Goal: Transaction & Acquisition: Purchase product/service

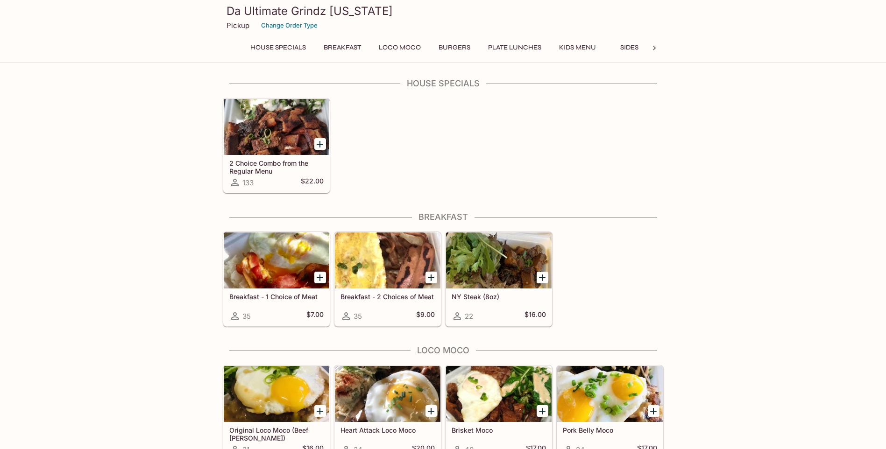
click at [267, 127] on div at bounding box center [276, 127] width 105 height 56
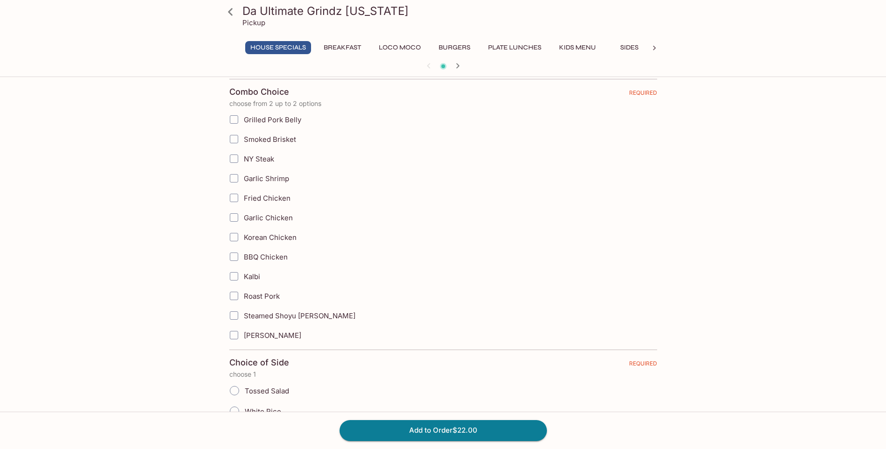
scroll to position [187, 0]
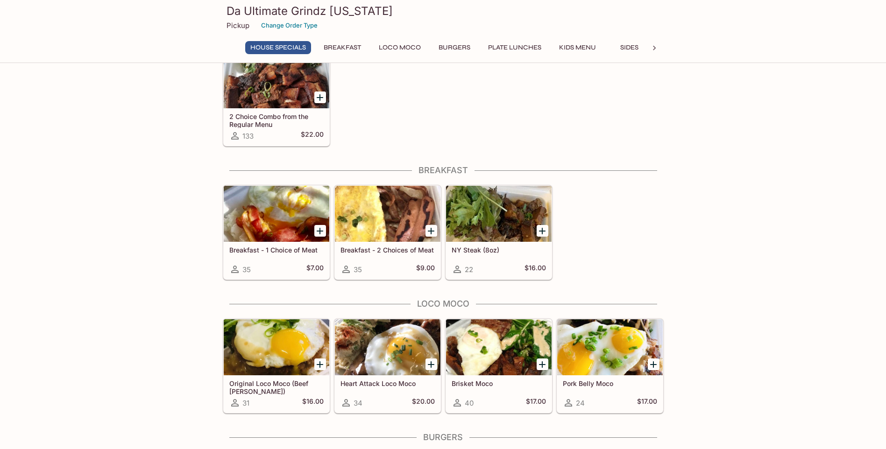
scroll to position [187, 0]
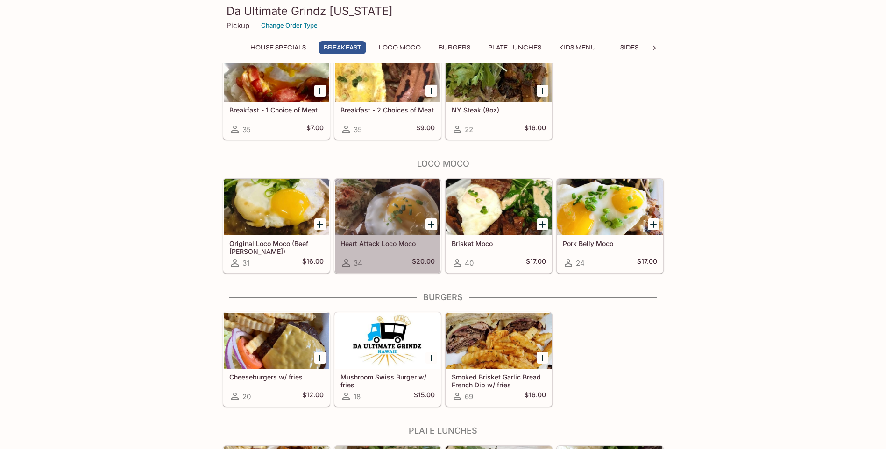
click at [392, 223] on div at bounding box center [387, 207] width 105 height 56
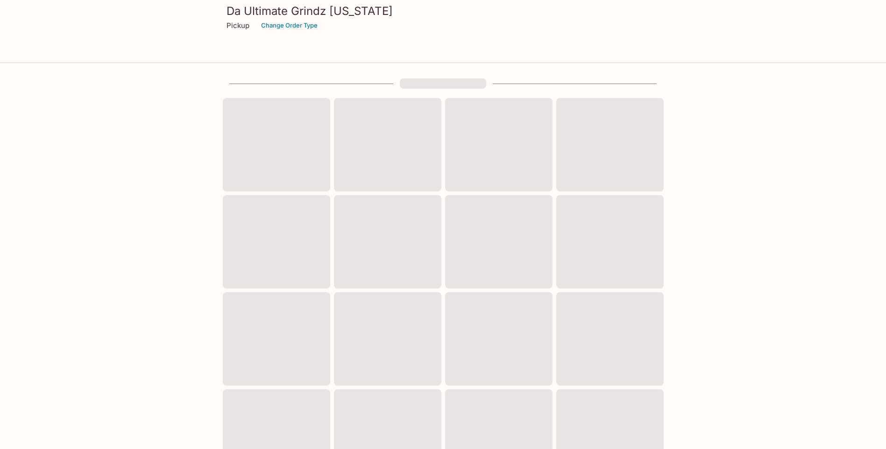
scroll to position [187, 0]
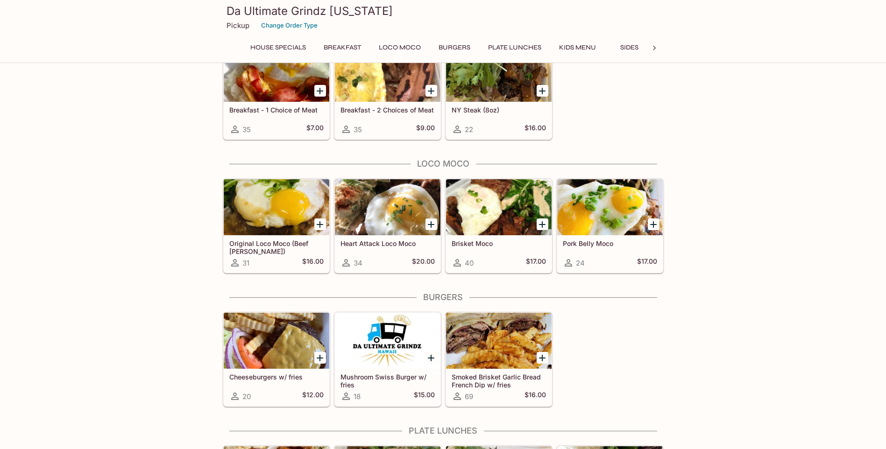
click at [496, 218] on div at bounding box center [498, 207] width 105 height 56
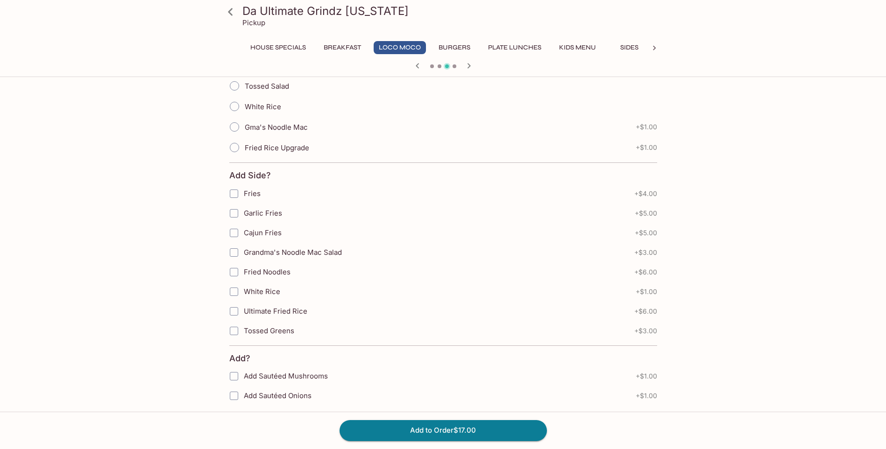
scroll to position [467, 0]
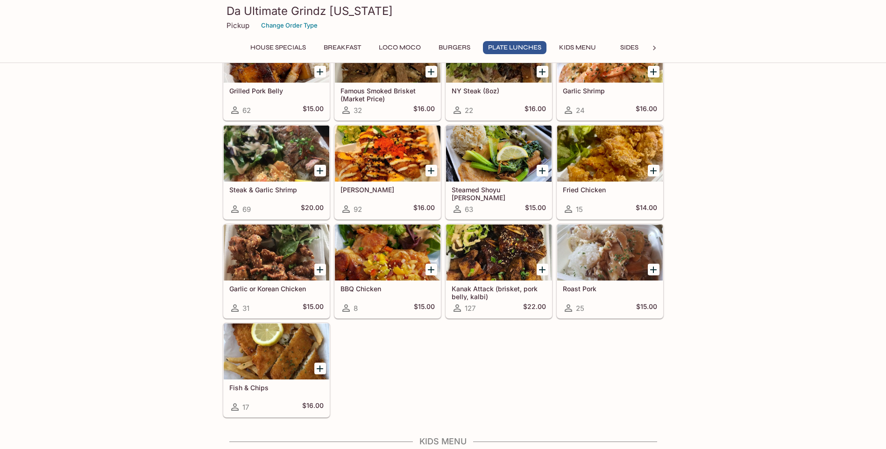
scroll to position [607, 0]
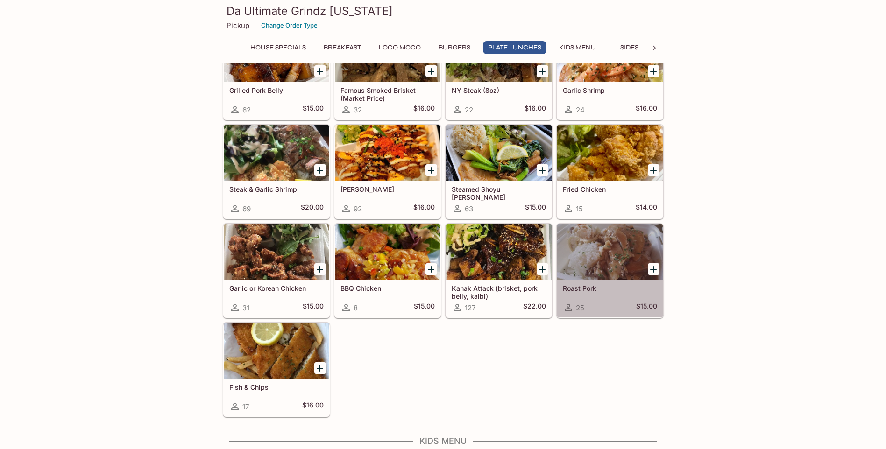
click at [573, 241] on div at bounding box center [609, 252] width 105 height 56
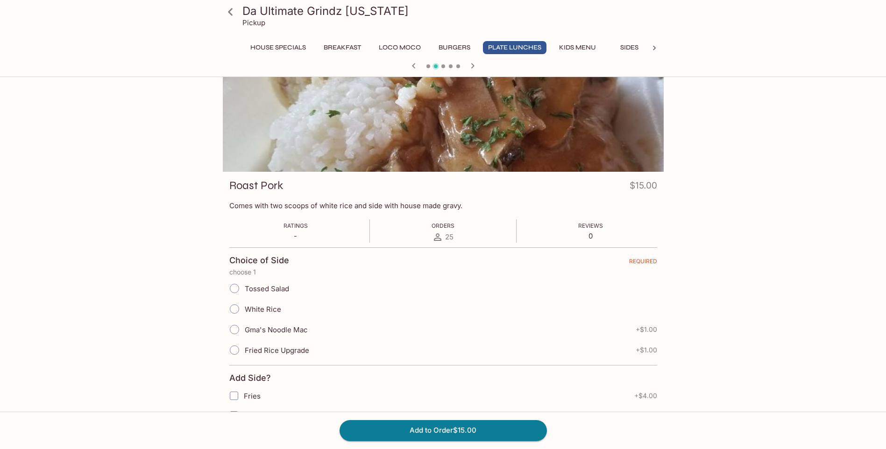
scroll to position [47, 0]
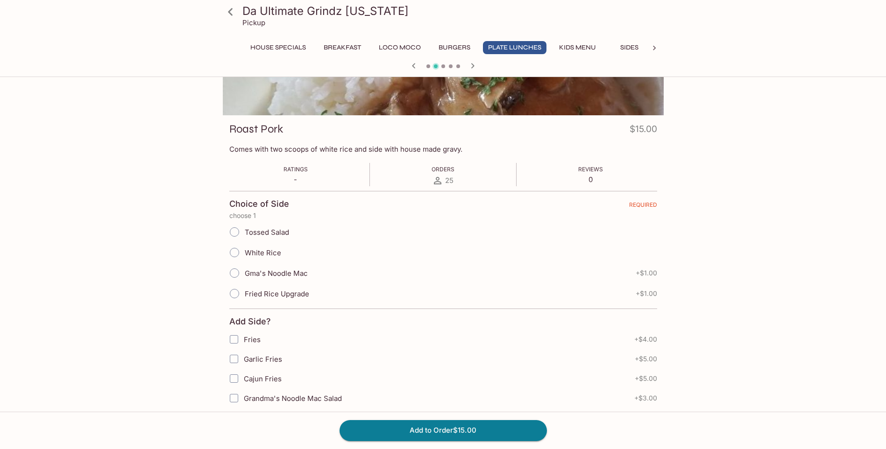
click at [208, 255] on div "Da Ultimate Grindz [US_STATE] Pickup House Specials Breakfast Loco Moco Burgers…" at bounding box center [443, 323] width 598 height 663
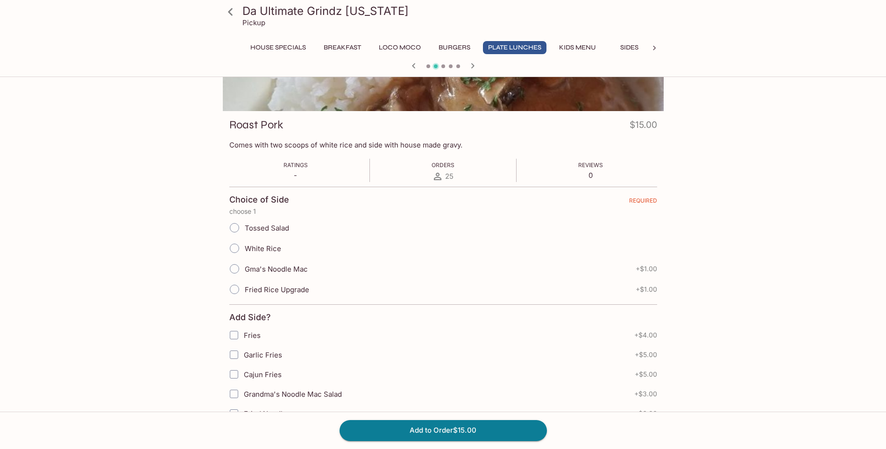
scroll to position [0, 0]
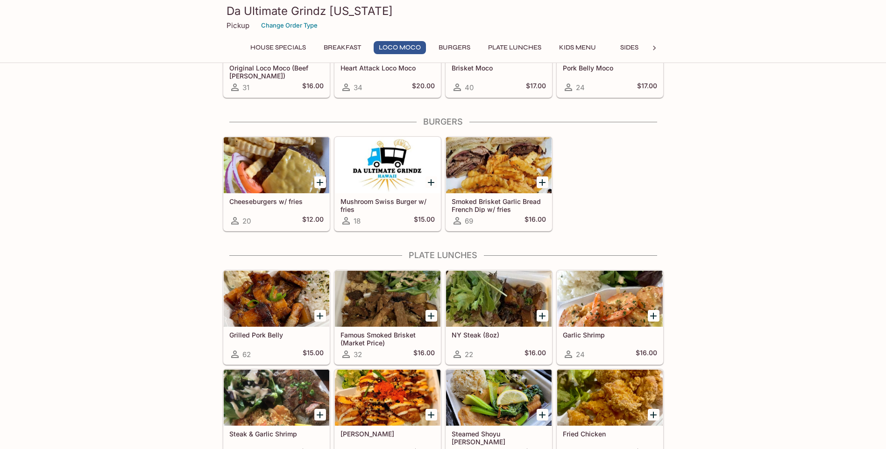
scroll to position [415, 0]
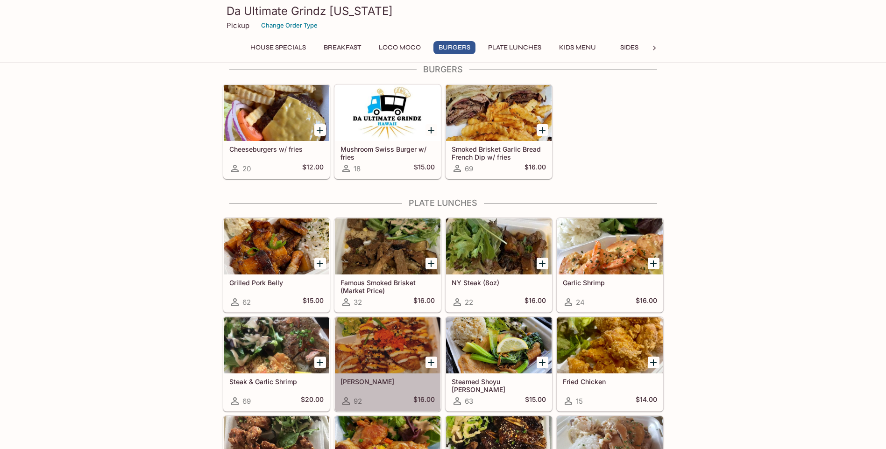
click at [387, 357] on div at bounding box center [387, 345] width 105 height 56
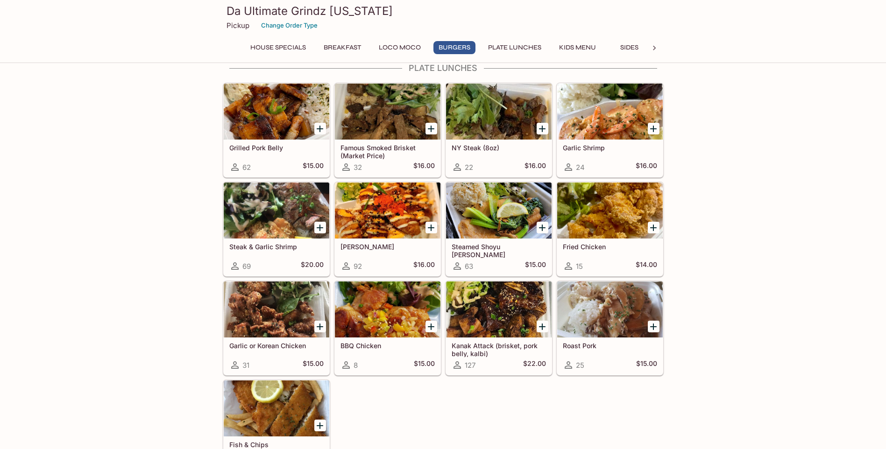
scroll to position [555, 0]
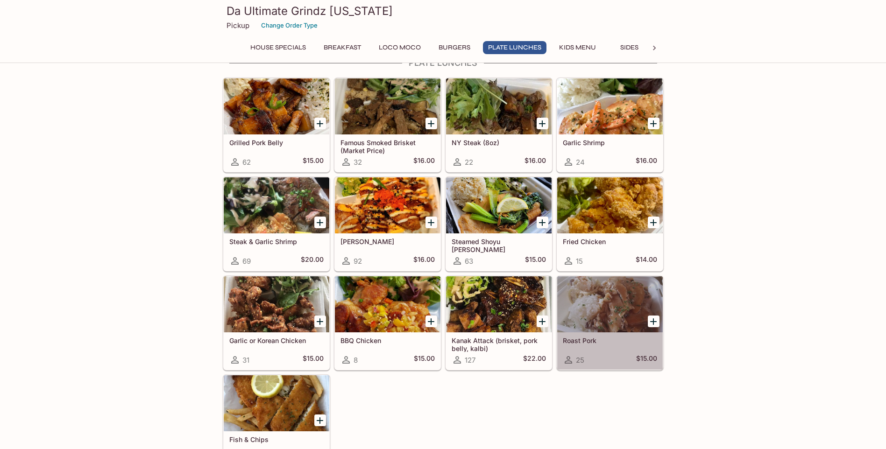
click at [594, 322] on div at bounding box center [609, 304] width 105 height 56
